Goal: Navigation & Orientation: Find specific page/section

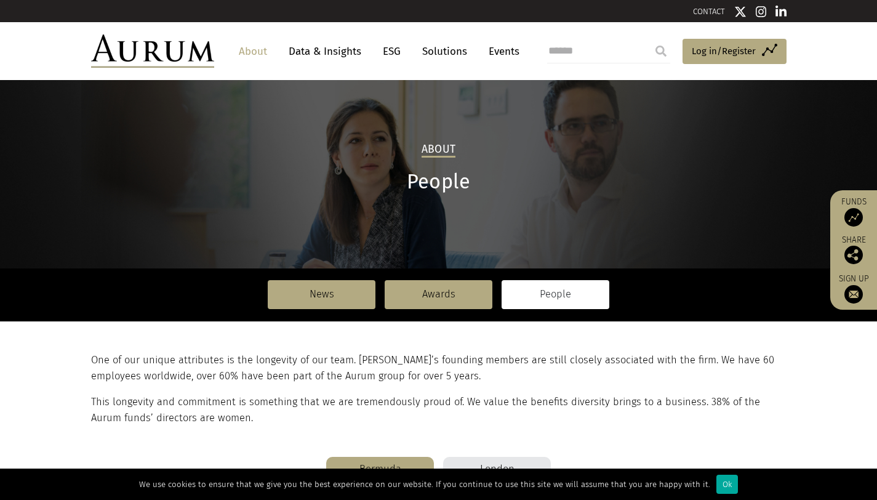
click at [552, 300] on link "People" at bounding box center [555, 294] width 108 height 28
click at [332, 53] on link "Data & Insights" at bounding box center [324, 51] width 85 height 23
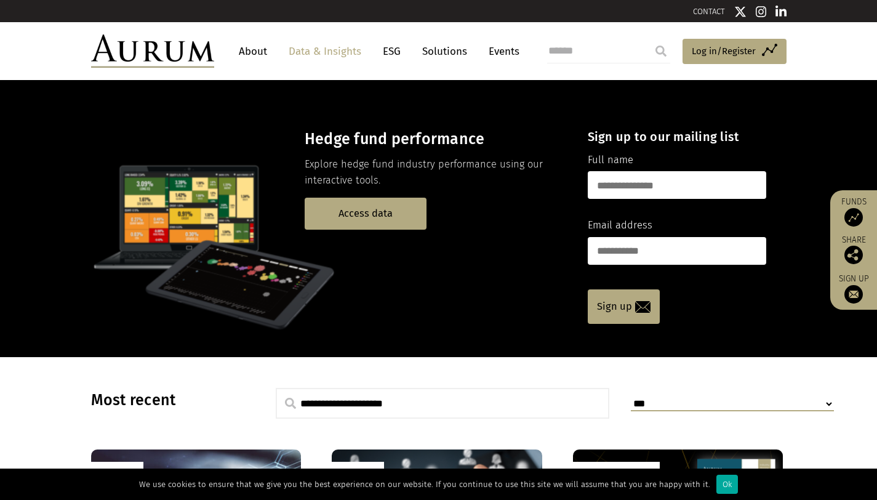
click at [249, 54] on link "About" at bounding box center [253, 51] width 41 height 23
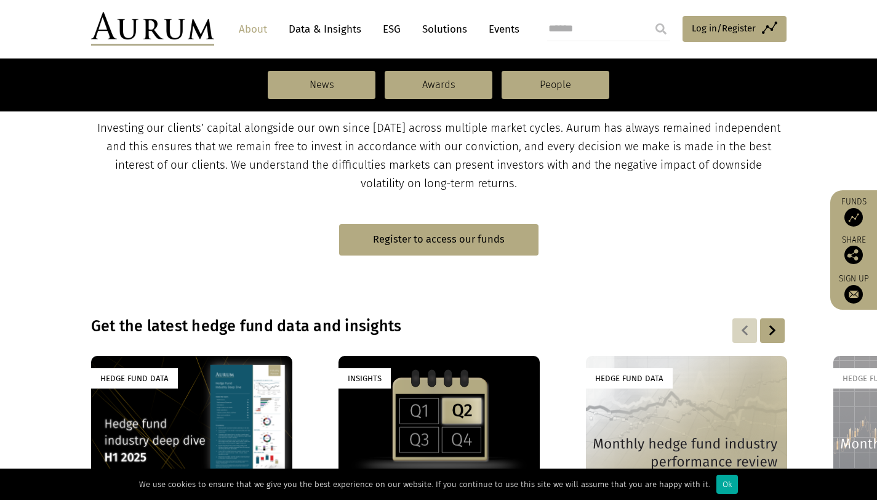
scroll to position [602, 0]
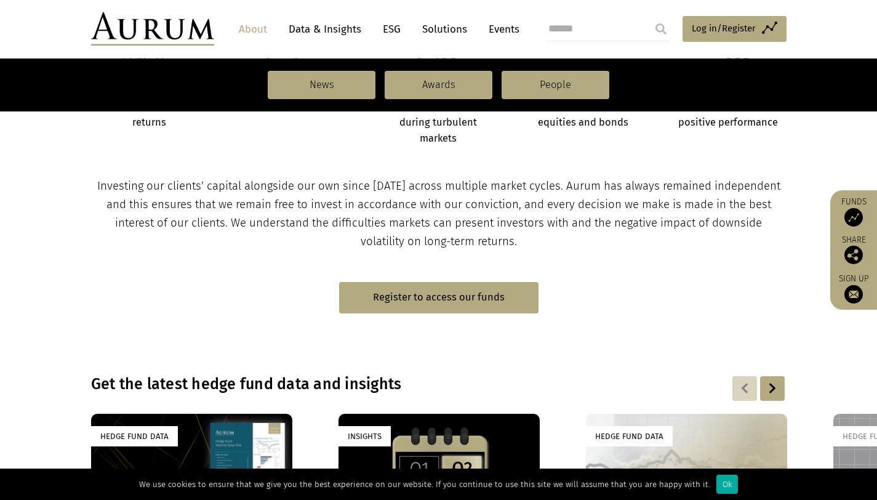
click at [443, 29] on link "Solutions" at bounding box center [444, 29] width 57 height 23
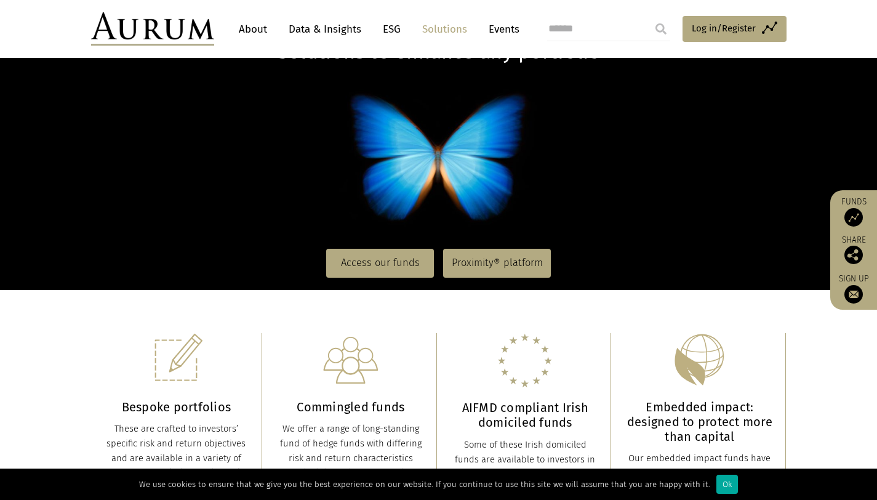
scroll to position [34, 0]
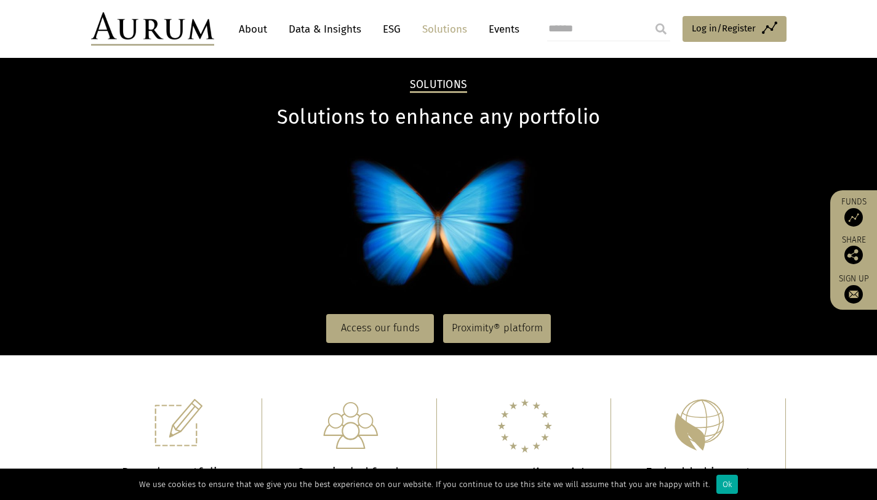
click at [434, 27] on link "Solutions" at bounding box center [444, 29] width 57 height 23
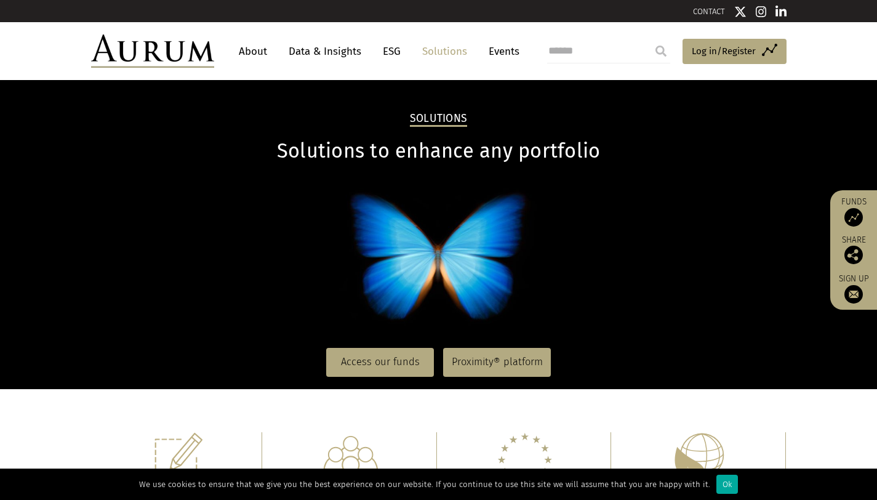
click at [326, 55] on link "Data & Insights" at bounding box center [324, 51] width 85 height 23
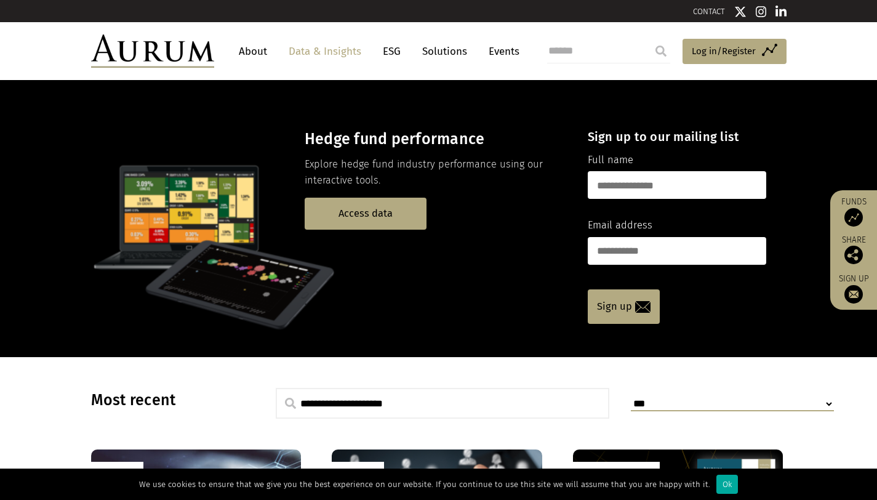
click at [250, 53] on link "About" at bounding box center [253, 51] width 41 height 23
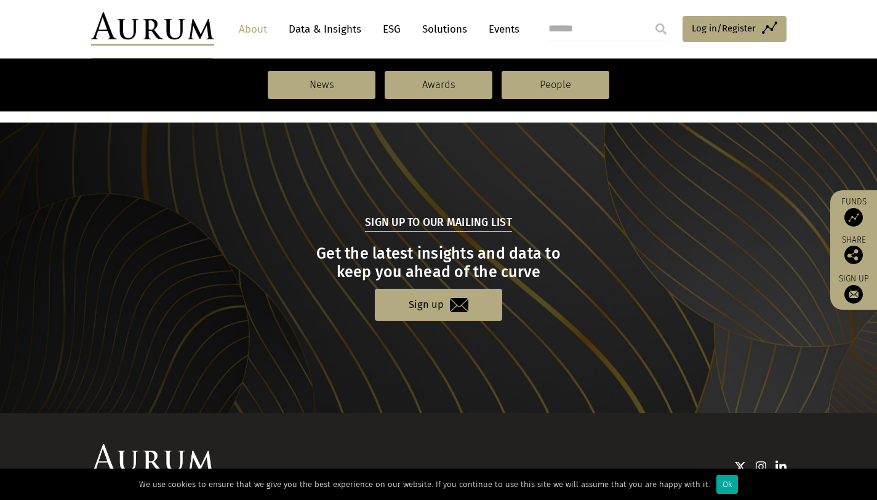
scroll to position [1336, 0]
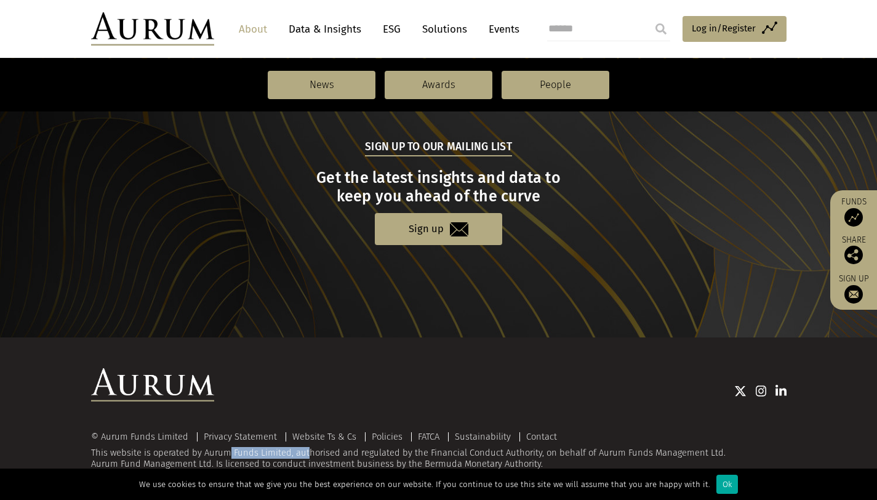
drag, startPoint x: 204, startPoint y: 452, endPoint x: 289, endPoint y: 455, distance: 84.4
click at [289, 455] on div "© Aurum Funds Limited Privacy Statement Website Ts & Cs Policies FATCA Sustaina…" at bounding box center [438, 451] width 695 height 38
copy div "Aurum Funds Limited"
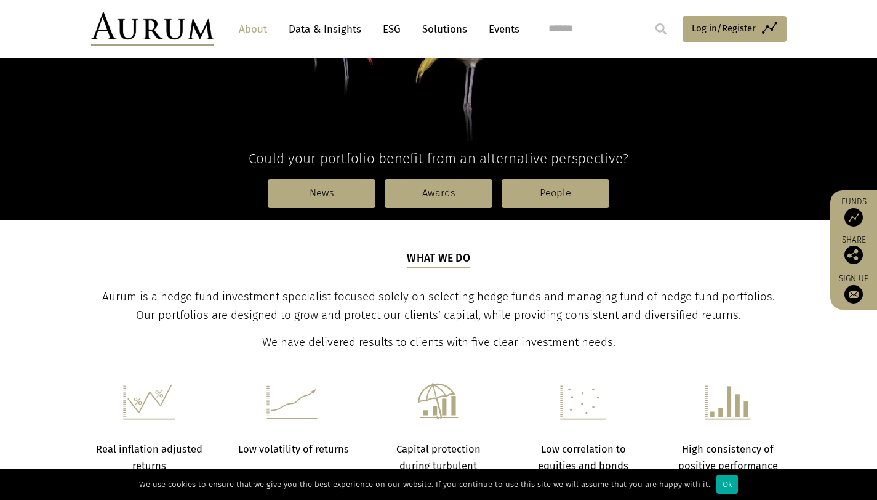
scroll to position [0, 0]
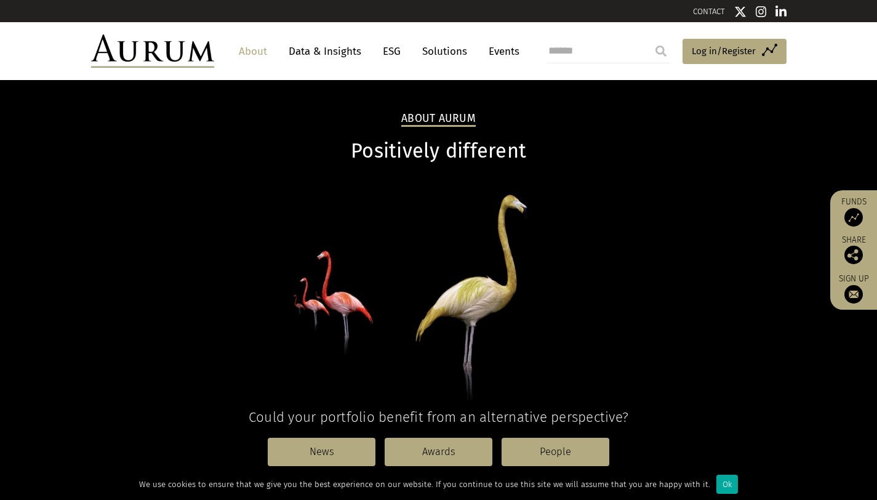
click at [707, 8] on link "CONTACT" at bounding box center [709, 11] width 32 height 9
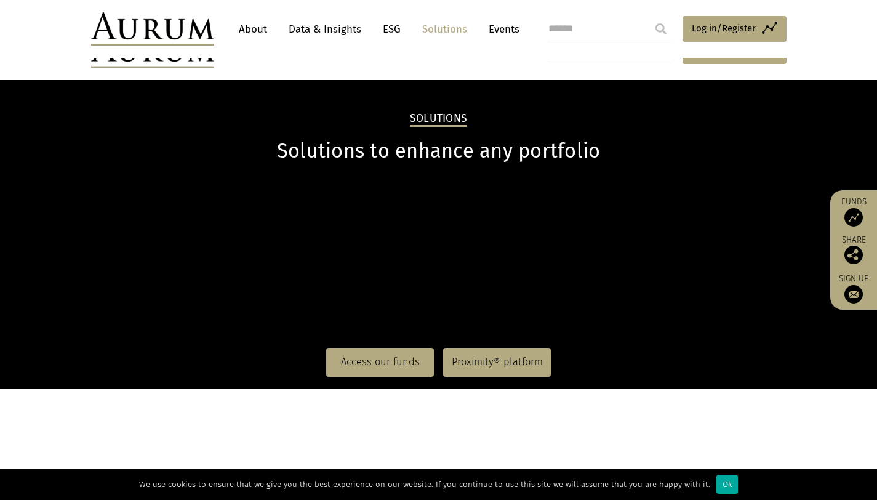
scroll to position [34, 0]
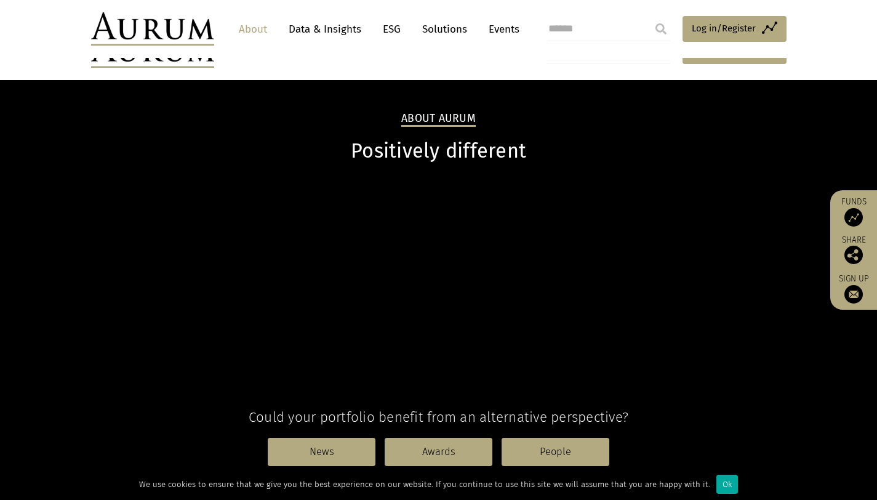
scroll to position [602, 0]
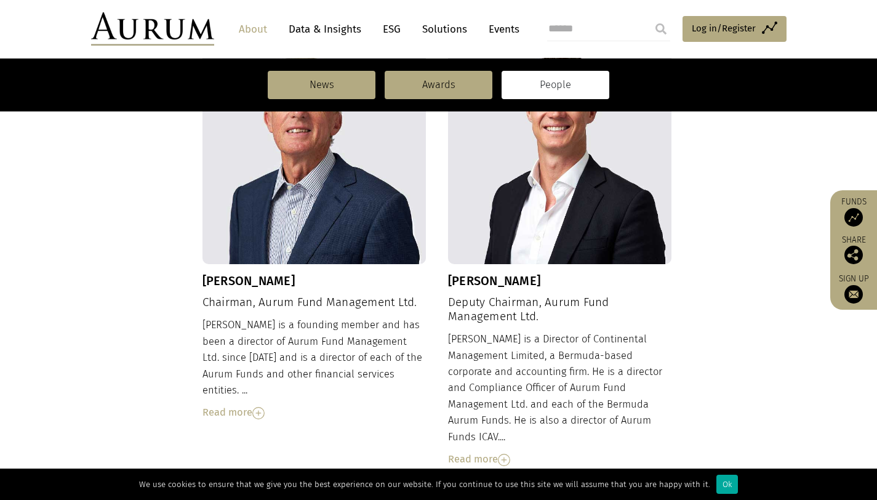
scroll to position [473, 0]
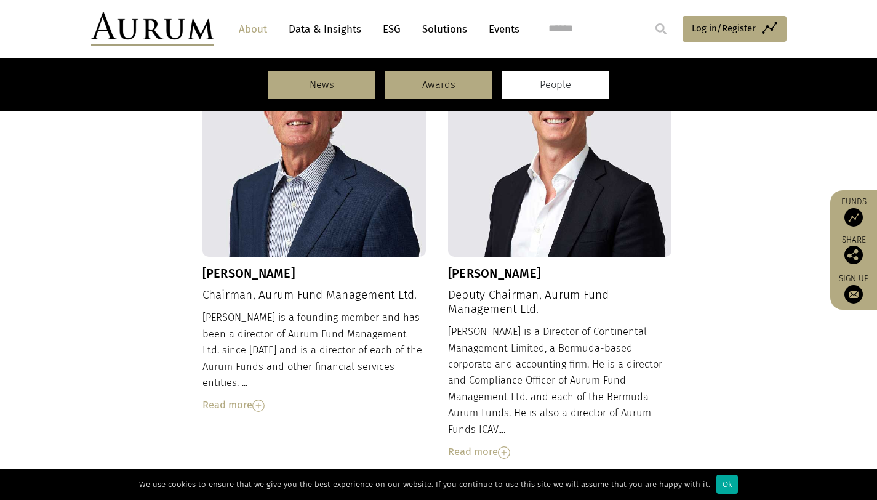
click at [243, 397] on div "Read more" at bounding box center [314, 405] width 224 height 16
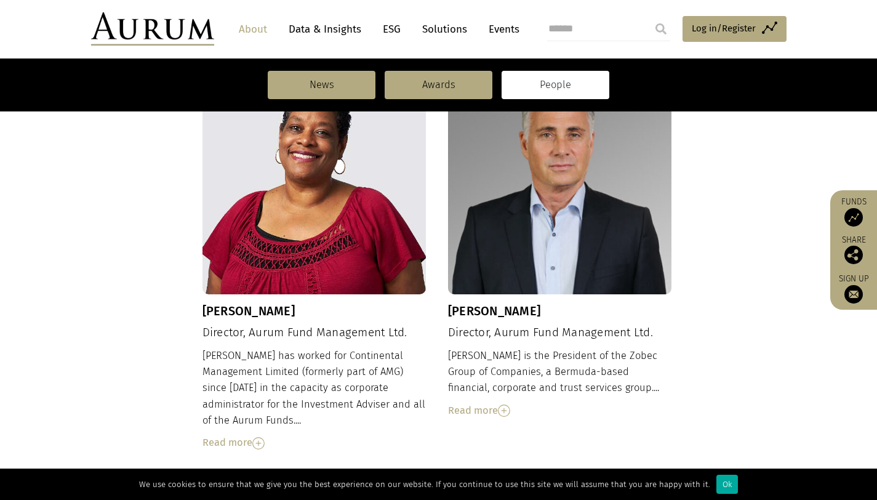
scroll to position [1030, 0]
click at [238, 434] on div "Read more" at bounding box center [314, 442] width 224 height 16
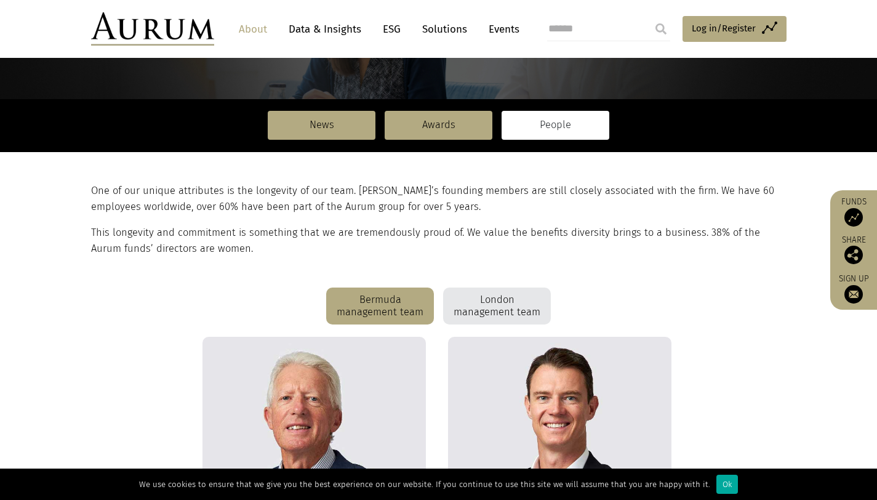
scroll to position [168, 0]
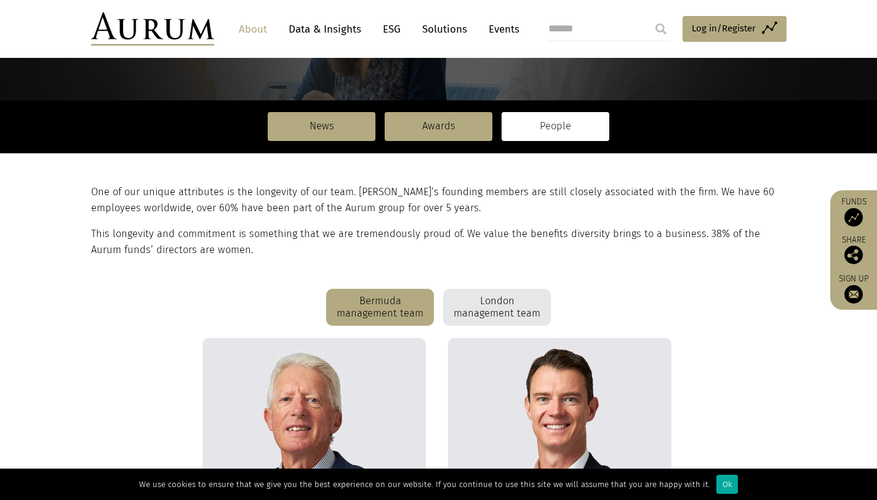
click at [539, 311] on div "London management team" at bounding box center [497, 307] width 108 height 37
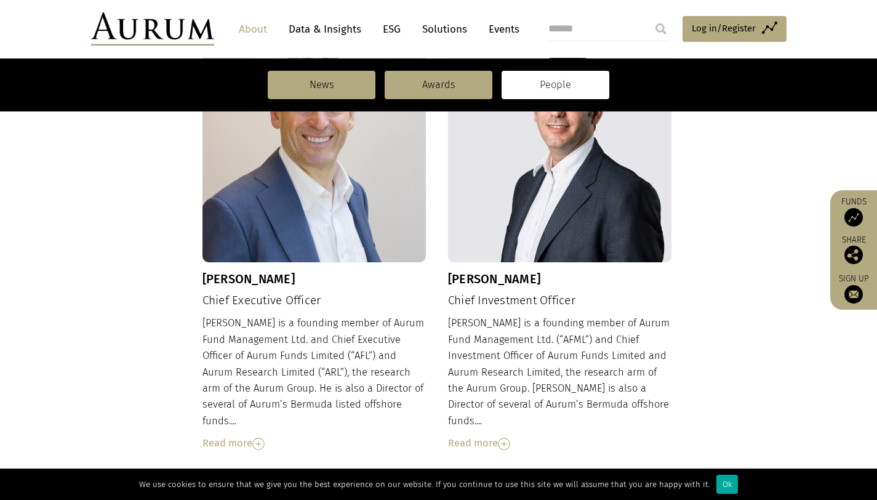
scroll to position [473, 0]
